Goal: Use online tool/utility: Utilize a website feature to perform a specific function

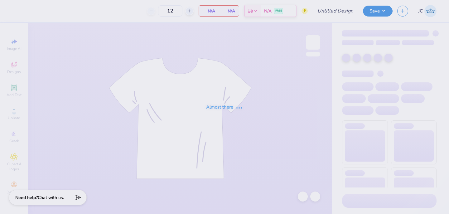
type input "ZTA HOUSE"
type input "30"
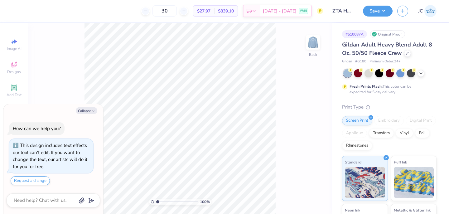
type textarea "x"
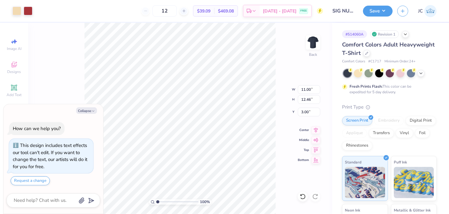
type textarea "x"
type input "2.53"
type textarea "x"
type input "3.00"
type textarea "x"
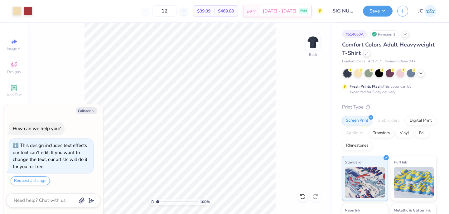
click at [65, 93] on div "100 % Back" at bounding box center [180, 118] width 304 height 191
